Goal: Use online tool/utility

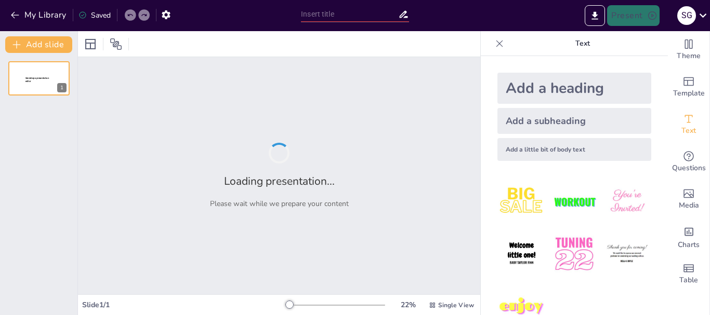
type input "Entre la Ambición y la Redención: [PERSON_NAME] vs. Crimen y [GEOGRAPHIC_DATA]"
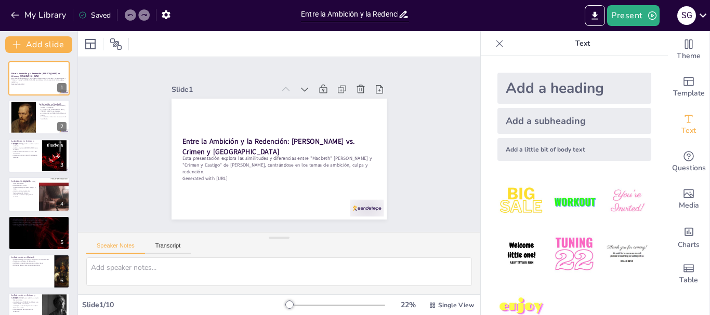
click at [47, 137] on div "Entre la Ambición y la Redención: [PERSON_NAME] vs. Crimen y [PERSON_NAME] Esta…" at bounding box center [38, 252] width 77 height 382
click at [46, 127] on div at bounding box center [39, 117] width 62 height 35
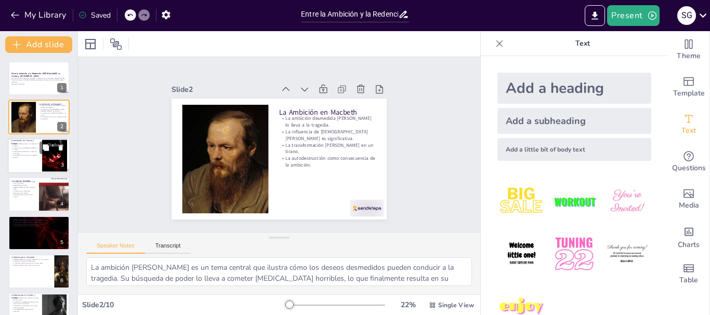
click at [31, 162] on div at bounding box center [39, 155] width 62 height 35
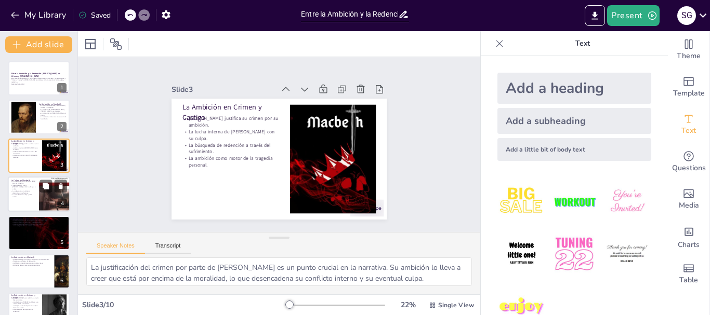
click at [45, 201] on div at bounding box center [54, 194] width 31 height 45
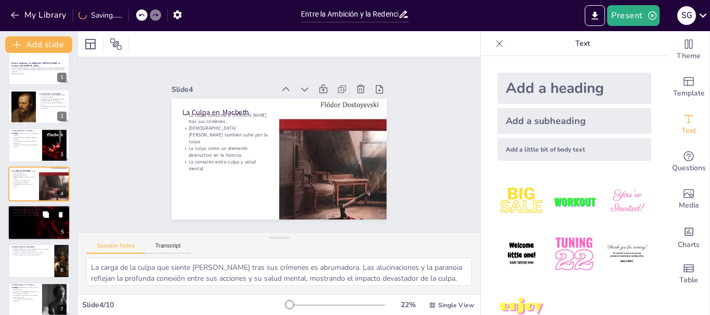
click at [41, 220] on button at bounding box center [45, 214] width 12 height 12
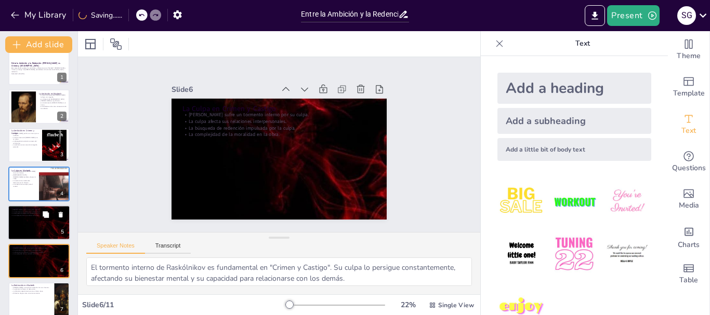
scroll to position [88, 0]
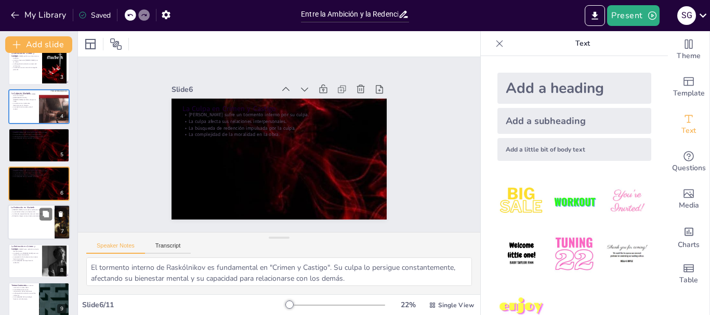
click at [42, 222] on div at bounding box center [39, 222] width 62 height 35
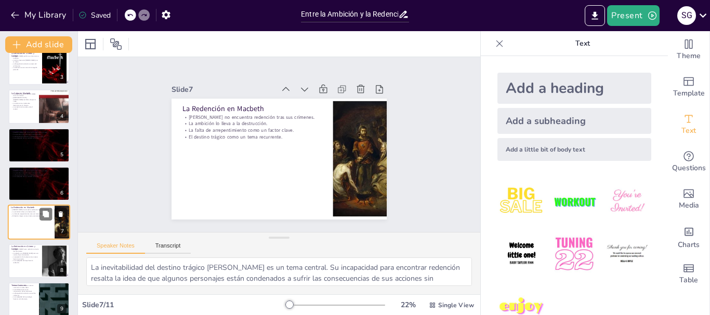
scroll to position [126, 0]
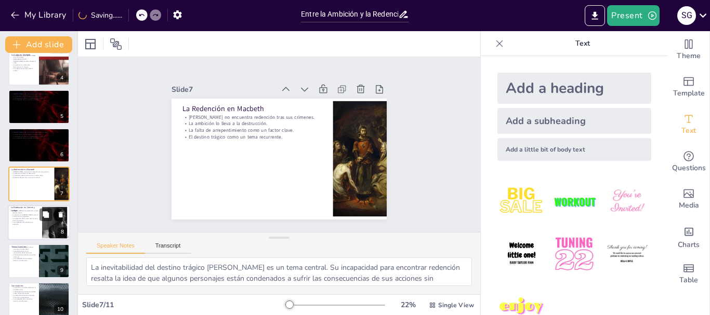
click at [42, 240] on div "La Redención en Crimen y [PERSON_NAME] busca redención a través del sufrimiento…" at bounding box center [39, 222] width 62 height 35
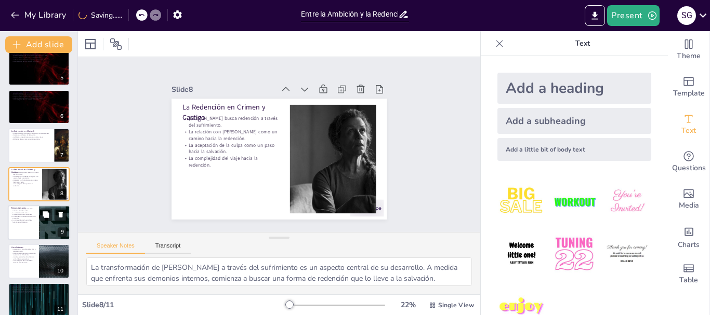
click at [46, 239] on div at bounding box center [54, 222] width 62 height 35
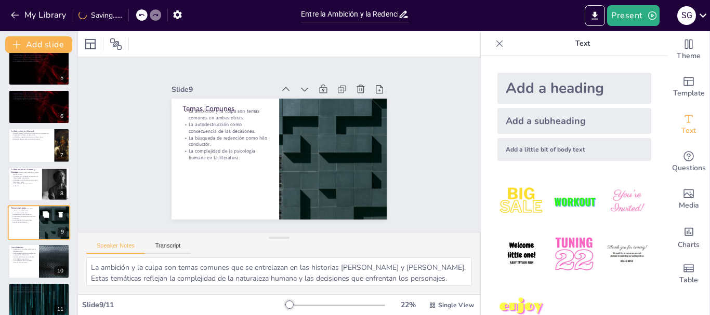
scroll to position [175, 0]
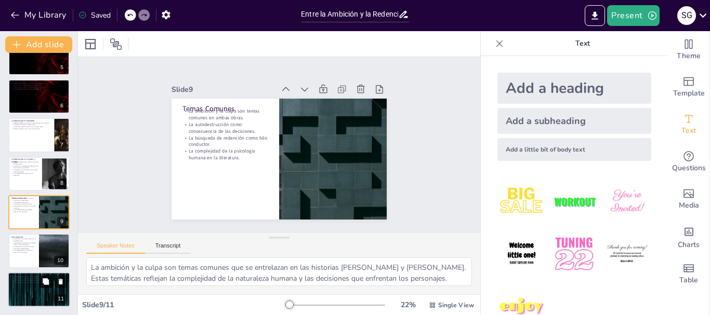
click at [50, 276] on button at bounding box center [45, 281] width 12 height 12
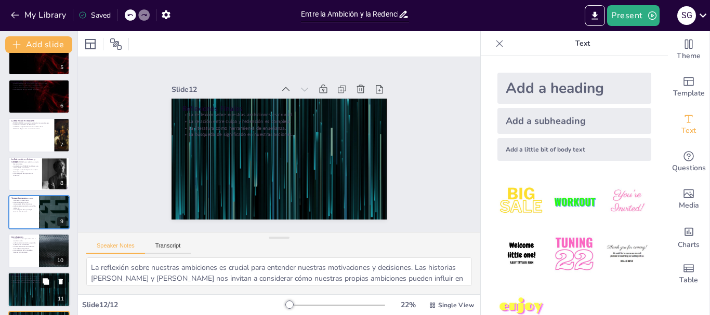
scroll to position [214, 0]
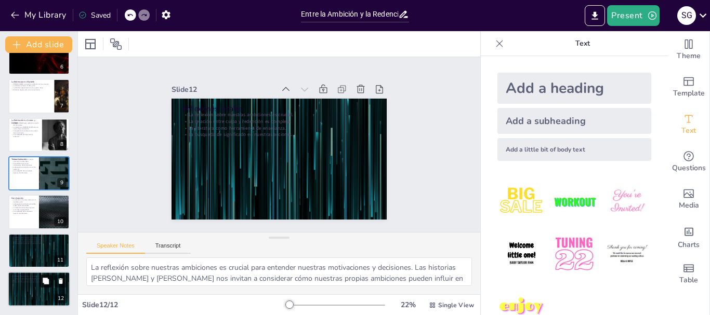
click at [45, 275] on button at bounding box center [45, 281] width 12 height 12
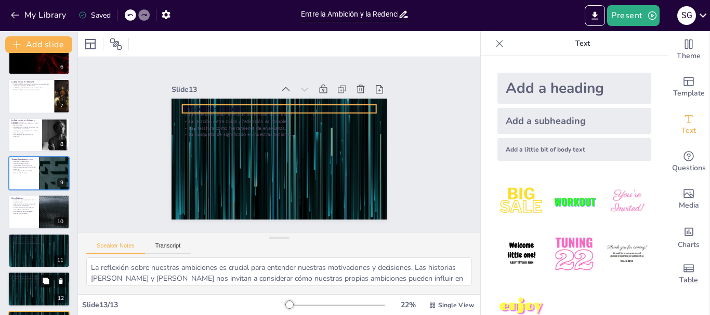
scroll to position [253, 0]
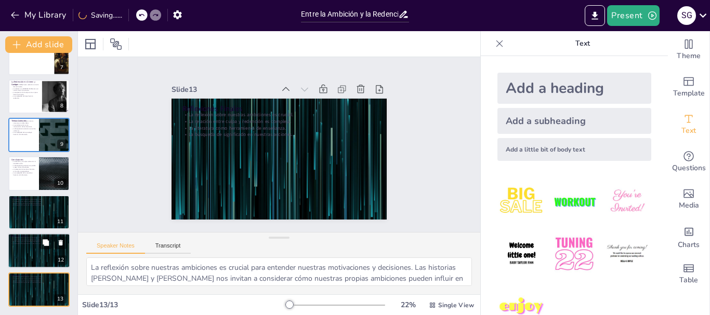
click at [38, 251] on div at bounding box center [39, 250] width 62 height 35
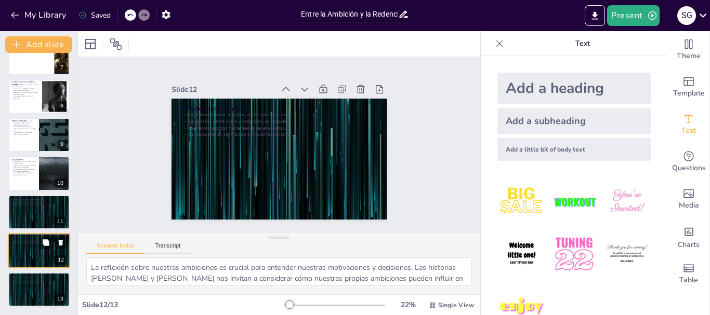
drag, startPoint x: 38, startPoint y: 252, endPoint x: 102, endPoint y: 245, distance: 64.3
click at [70, 245] on div at bounding box center [39, 250] width 62 height 35
click at [39, 64] on div at bounding box center [39, 58] width 62 height 35
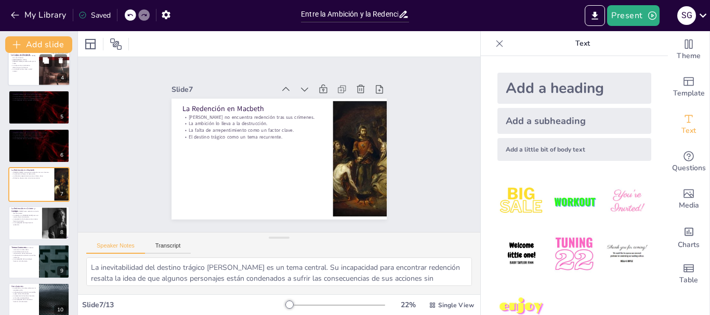
click at [38, 55] on div at bounding box center [39, 68] width 62 height 35
type textarea "La carga de la culpa que siente [PERSON_NAME] tras sus crímenes es abrumadora. …"
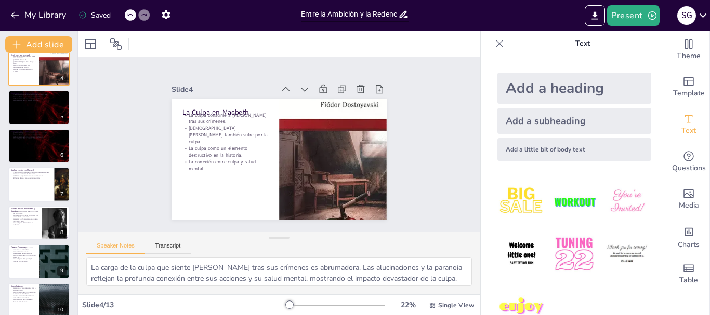
scroll to position [10, 0]
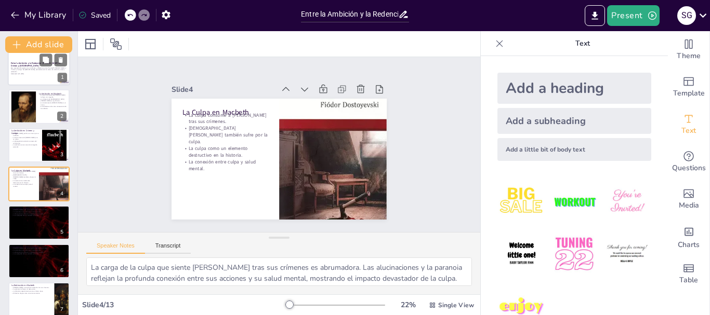
click at [29, 67] on p "Esta presentación explora las similitudes y diferencias entre "Macbeth" [PERSON…" at bounding box center [39, 70] width 56 height 6
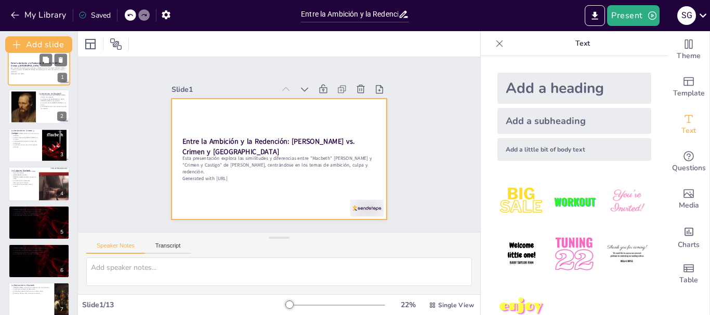
scroll to position [0, 0]
